Goal: Task Accomplishment & Management: Manage account settings

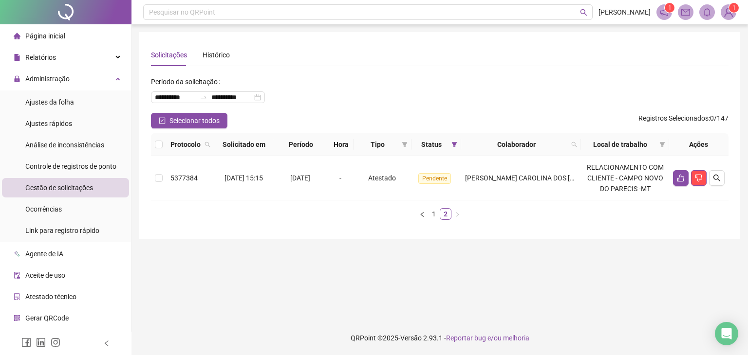
click at [54, 188] on span "Gestão de solicitações" at bounding box center [59, 188] width 68 height 8
click at [435, 219] on link "1" at bounding box center [433, 214] width 11 height 11
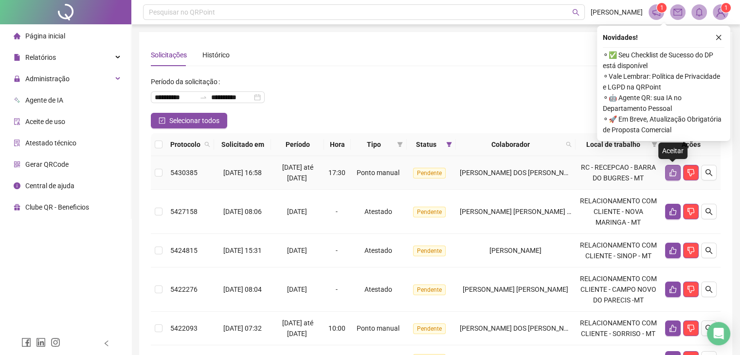
click at [672, 173] on icon "like" at bounding box center [673, 173] width 8 height 8
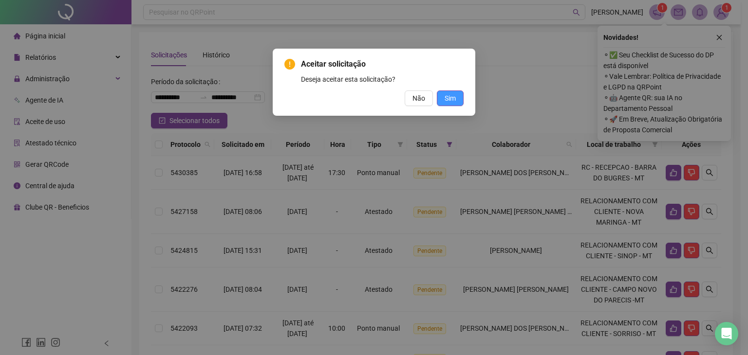
click at [444, 97] on span "Sim" at bounding box center [449, 98] width 11 height 11
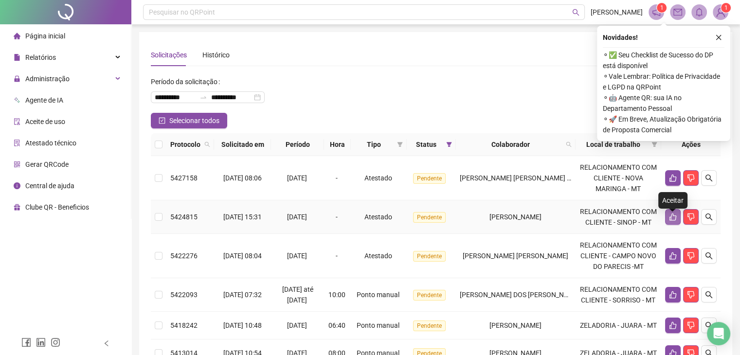
click at [676, 220] on icon "like" at bounding box center [673, 217] width 8 height 8
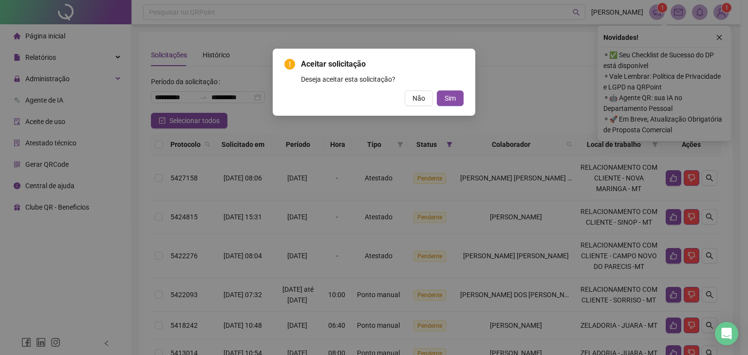
click at [517, 137] on div "Aceitar solicitação Deseja aceitar esta solicitação? Não Sim" at bounding box center [374, 177] width 748 height 355
click at [523, 92] on div "Aceitar solicitação Deseja aceitar esta solicitação? Não Sim" at bounding box center [374, 177] width 748 height 355
click at [459, 98] on button "Sim" at bounding box center [450, 99] width 27 height 16
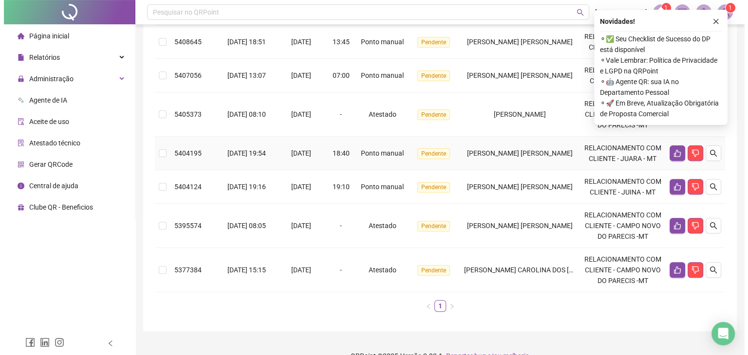
scroll to position [292, 0]
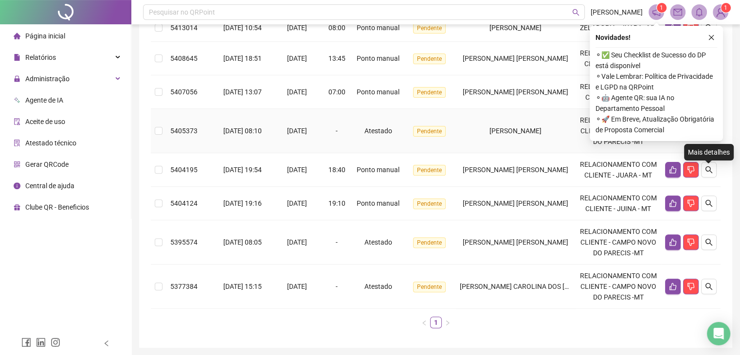
click at [704, 139] on button "button" at bounding box center [709, 131] width 16 height 16
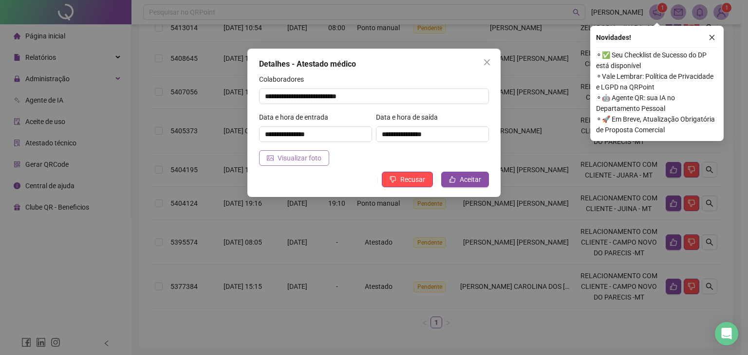
click at [307, 154] on span "Visualizar foto" at bounding box center [299, 158] width 44 height 11
click at [460, 178] on span "Aceitar" at bounding box center [469, 179] width 21 height 11
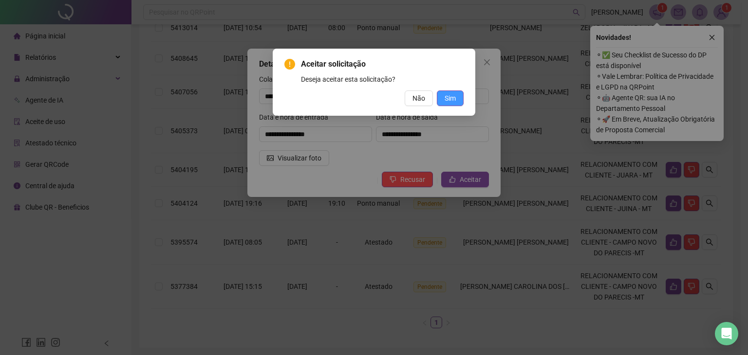
click at [446, 99] on span "Sim" at bounding box center [449, 98] width 11 height 11
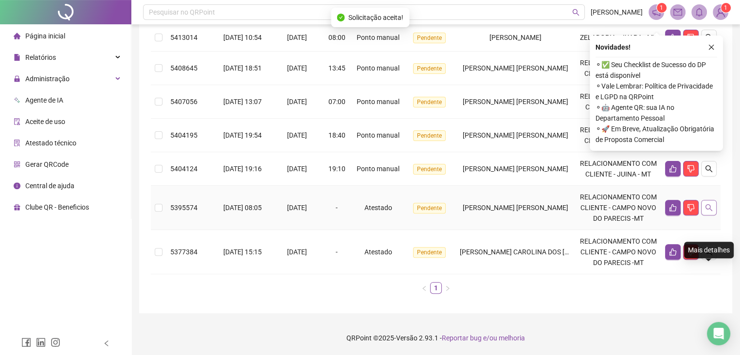
click at [713, 216] on button "button" at bounding box center [709, 208] width 16 height 16
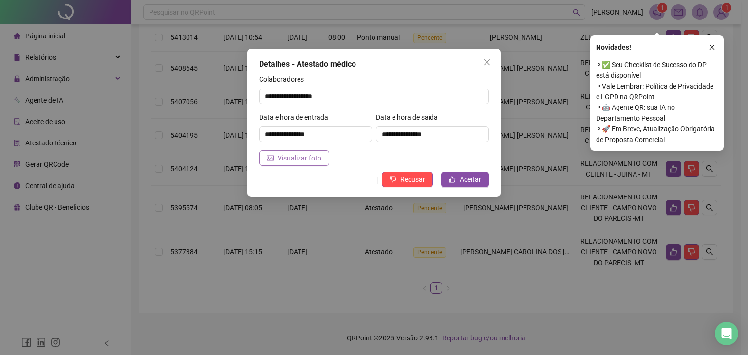
click at [305, 158] on span "Visualizar foto" at bounding box center [299, 158] width 44 height 11
click at [461, 183] on span "Aceitar" at bounding box center [469, 179] width 21 height 11
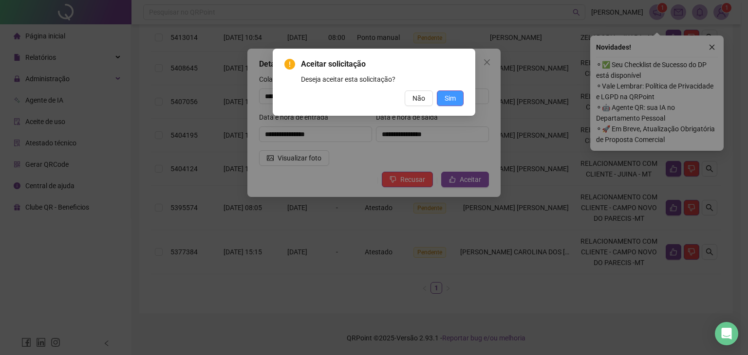
click at [446, 98] on span "Sim" at bounding box center [449, 98] width 11 height 11
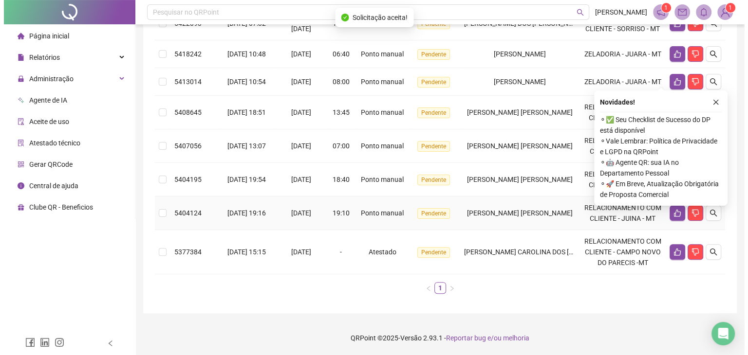
scroll to position [302, 0]
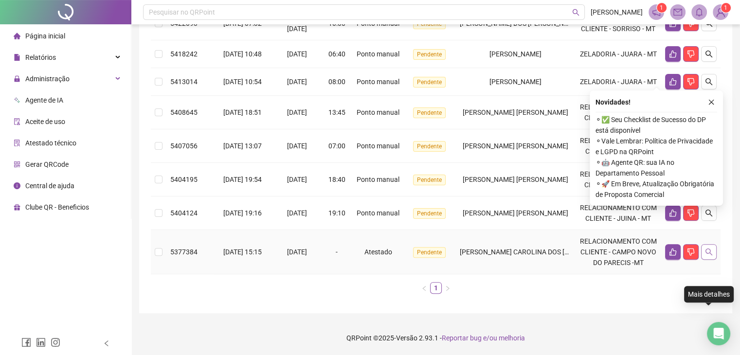
click at [704, 254] on button "button" at bounding box center [709, 252] width 16 height 16
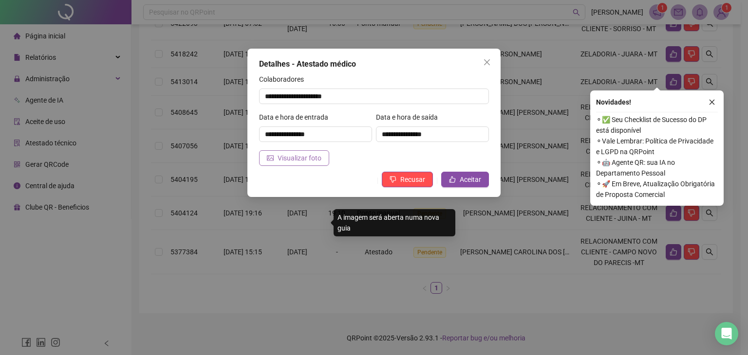
click at [319, 162] on span "Visualizar foto" at bounding box center [299, 158] width 44 height 11
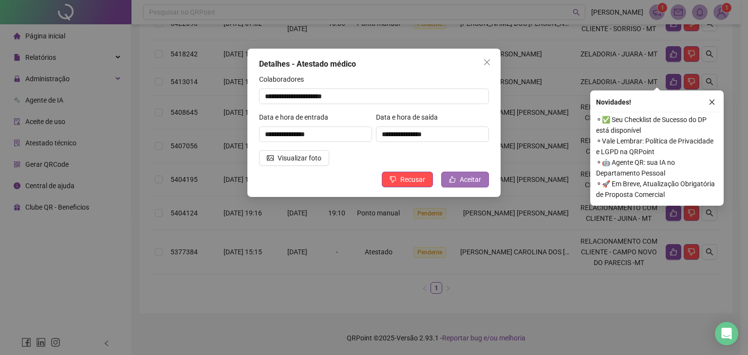
click at [465, 172] on button "Aceitar" at bounding box center [465, 180] width 48 height 16
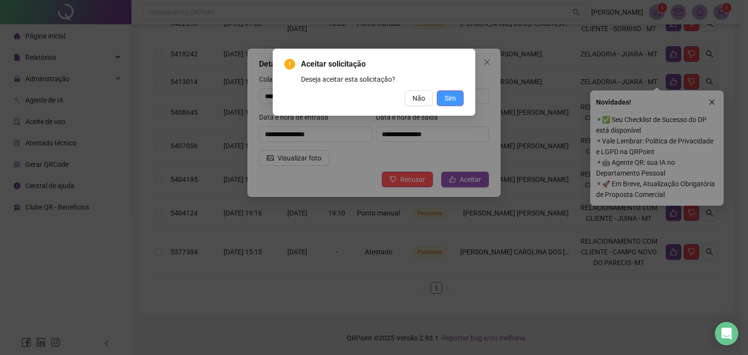
click at [455, 96] on span "Sim" at bounding box center [449, 98] width 11 height 11
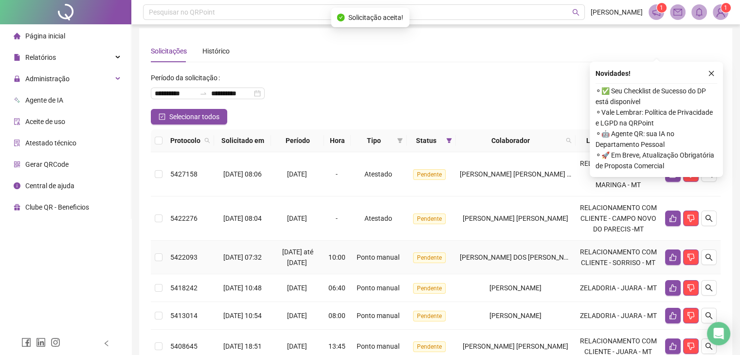
scroll to position [0, 0]
